Goal: Task Accomplishment & Management: Use online tool/utility

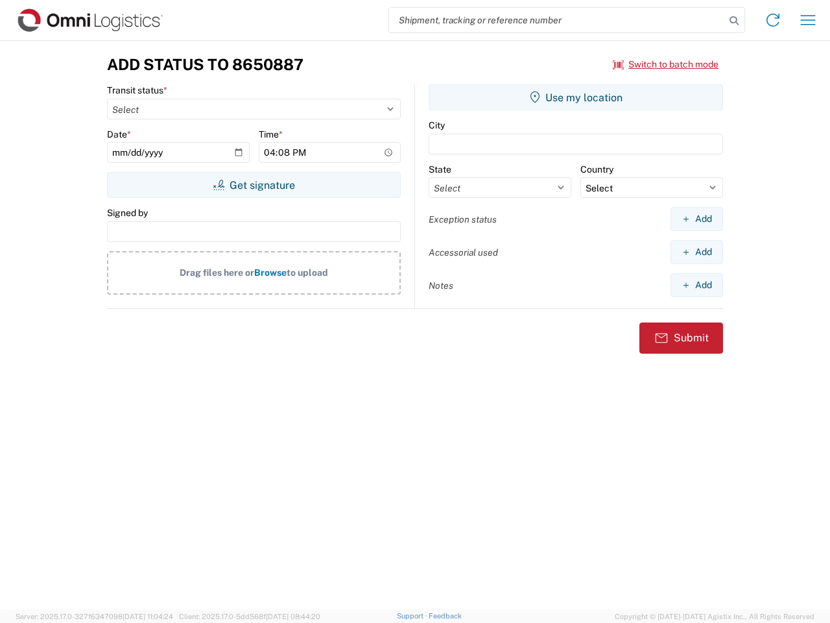
click at [557, 20] on input "search" at bounding box center [557, 20] width 336 height 25
click at [734, 21] on icon at bounding box center [734, 21] width 18 height 18
click at [773, 20] on icon at bounding box center [773, 20] width 21 height 21
click at [808, 20] on icon "button" at bounding box center [808, 20] width 15 height 10
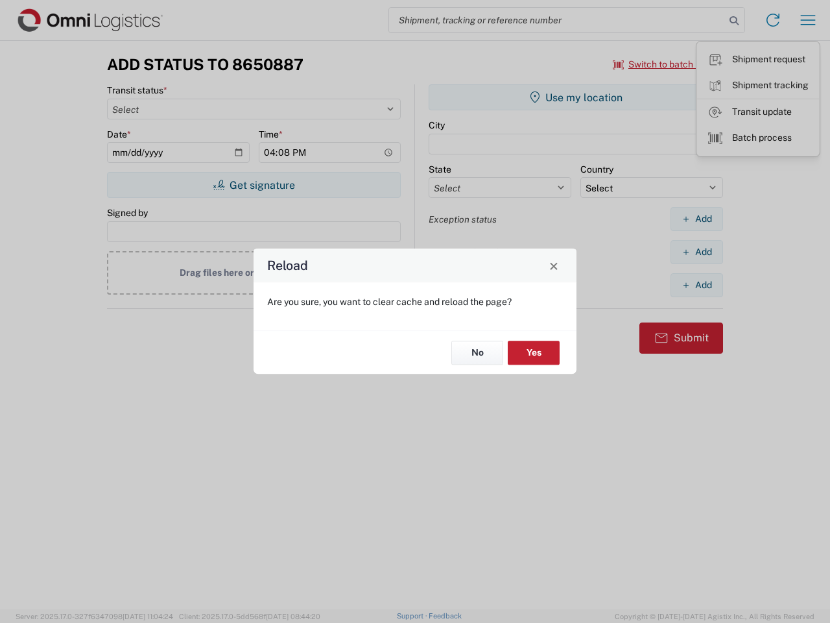
click at [666, 64] on div "Reload Are you sure, you want to clear cache and reload the page? No Yes" at bounding box center [415, 311] width 830 height 623
click at [254, 185] on div "Reload Are you sure, you want to clear cache and reload the page? No Yes" at bounding box center [415, 311] width 830 height 623
click at [576, 97] on div "Reload Are you sure, you want to clear cache and reload the page? No Yes" at bounding box center [415, 311] width 830 height 623
click at [697, 219] on div "Reload Are you sure, you want to clear cache and reload the page? No Yes" at bounding box center [415, 311] width 830 height 623
click at [697, 252] on div "Reload Are you sure, you want to clear cache and reload the page? No Yes" at bounding box center [415, 311] width 830 height 623
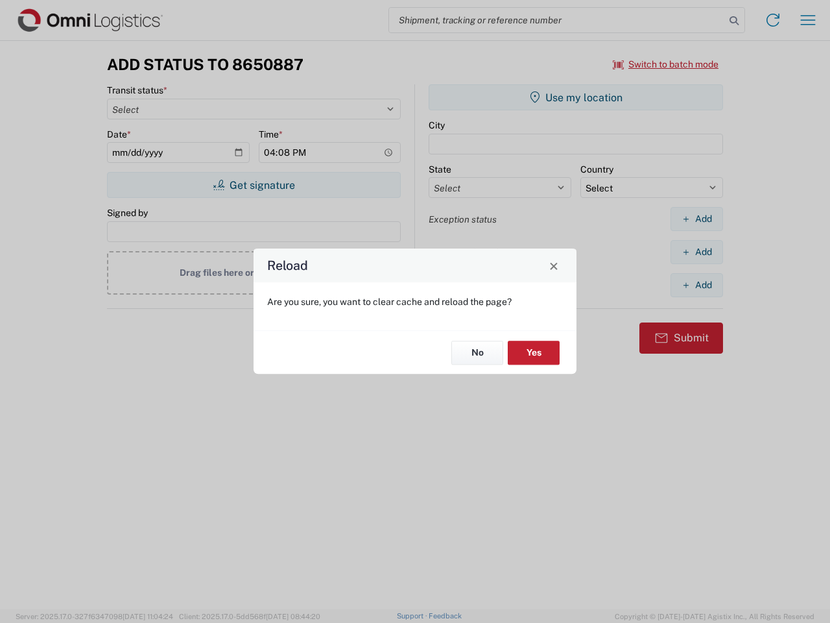
click at [697, 285] on div "Reload Are you sure, you want to clear cache and reload the page? No Yes" at bounding box center [415, 311] width 830 height 623
